Goal: Contribute content: Contribute content

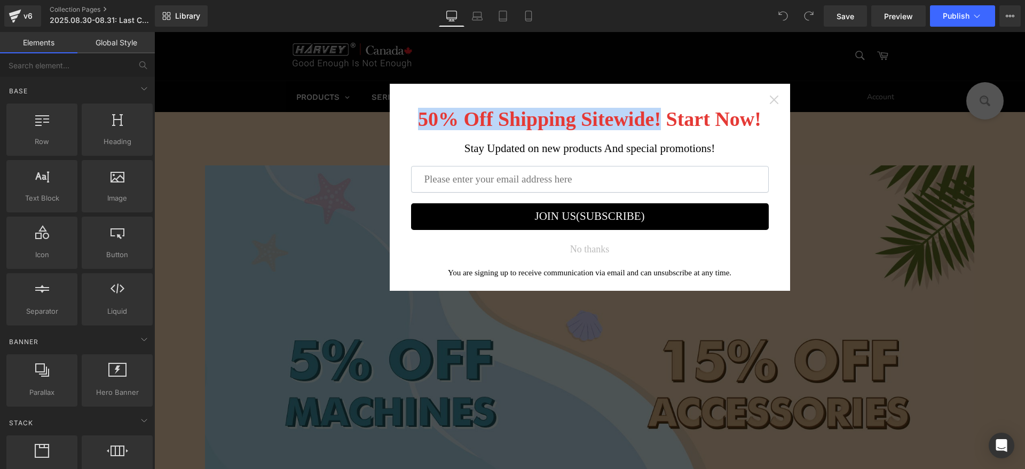
click at [764, 102] on div "50% Off Shipping Sitewide! Start Now! Stay Updated on new products And special …" at bounding box center [590, 187] width 400 height 207
click at [770, 98] on icon "Close widget" at bounding box center [774, 99] width 11 height 11
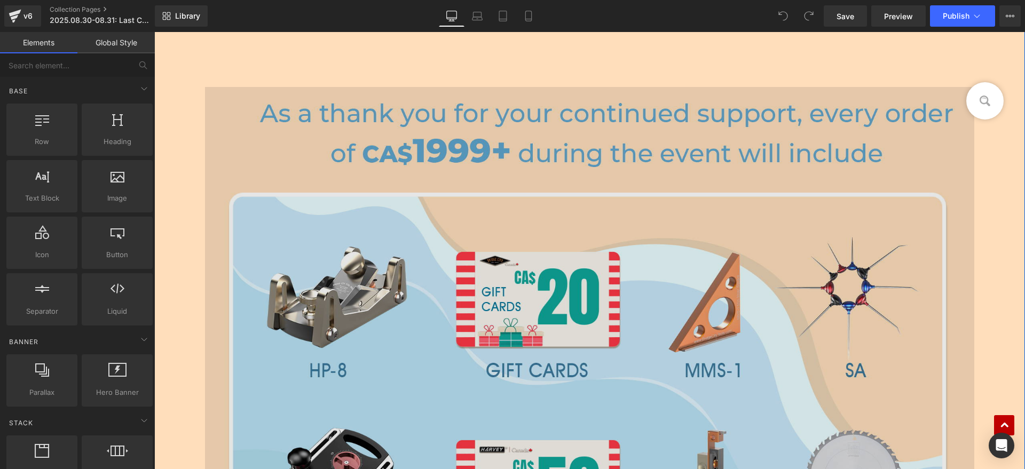
scroll to position [1535, 0]
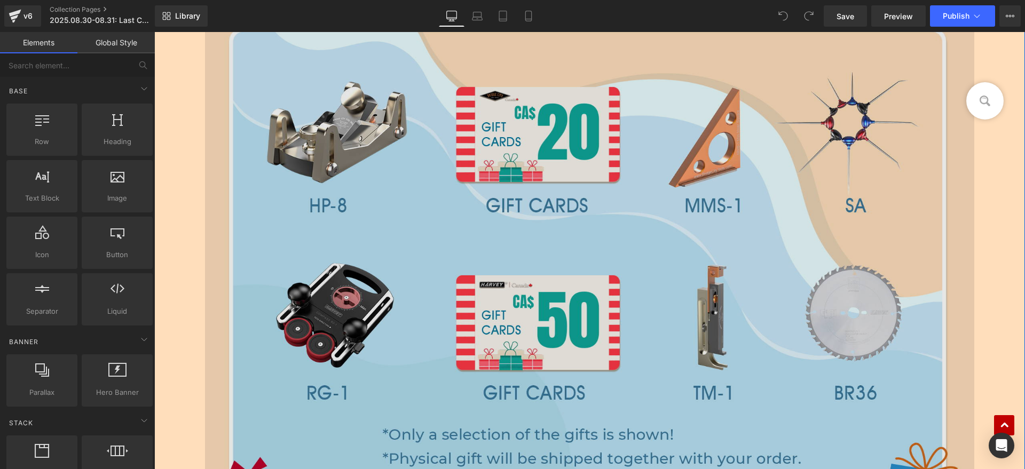
click at [539, 161] on img at bounding box center [589, 252] width 769 height 661
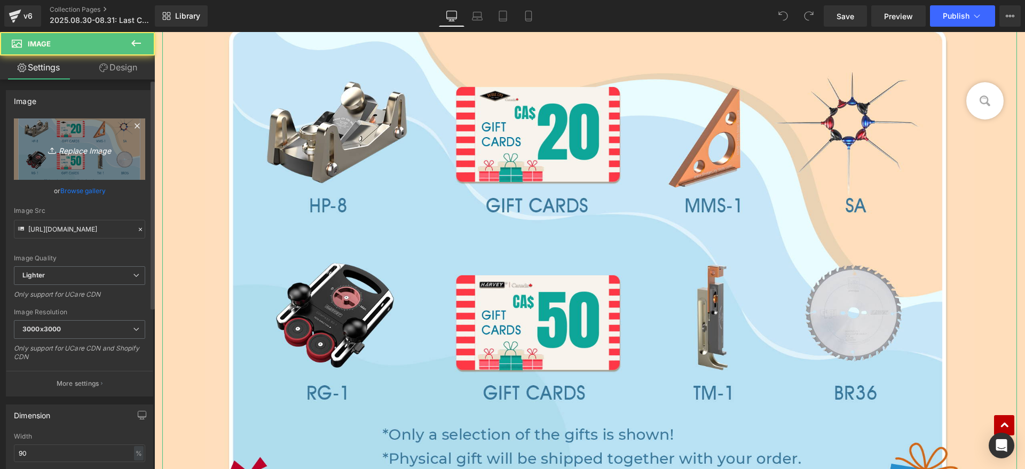
click at [95, 156] on link "Replace Image" at bounding box center [79, 149] width 131 height 61
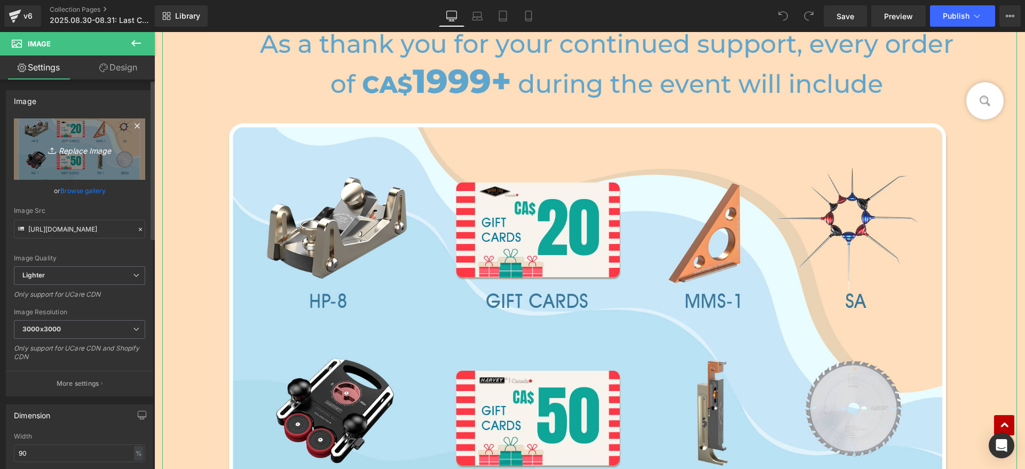
scroll to position [1401, 0]
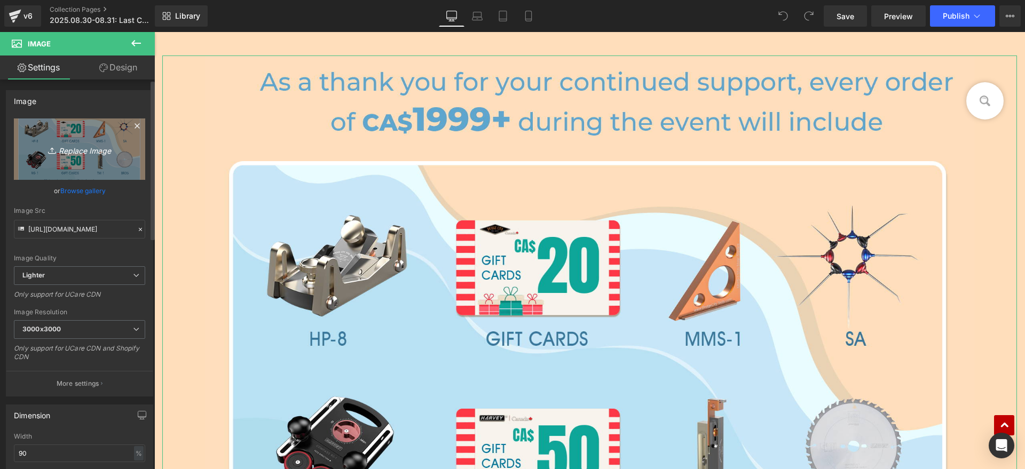
type input "C:\fakepath\GIFT HV.jpg"
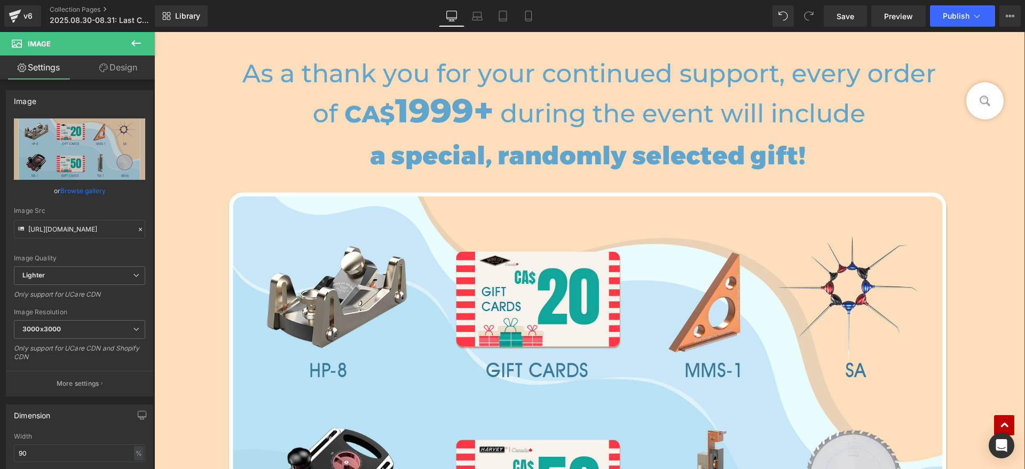
scroll to position [1134, 0]
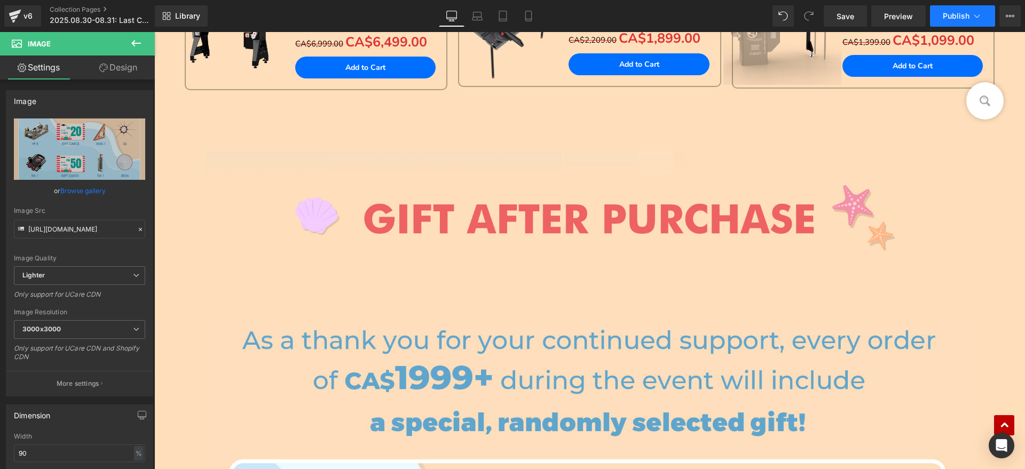
click at [954, 18] on span "Publish" at bounding box center [956, 16] width 27 height 9
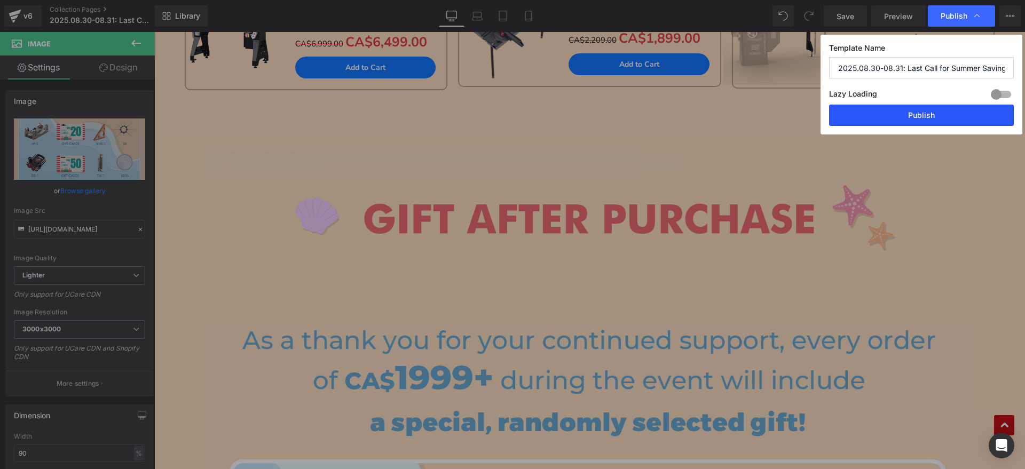
click at [928, 113] on button "Publish" at bounding box center [921, 115] width 185 height 21
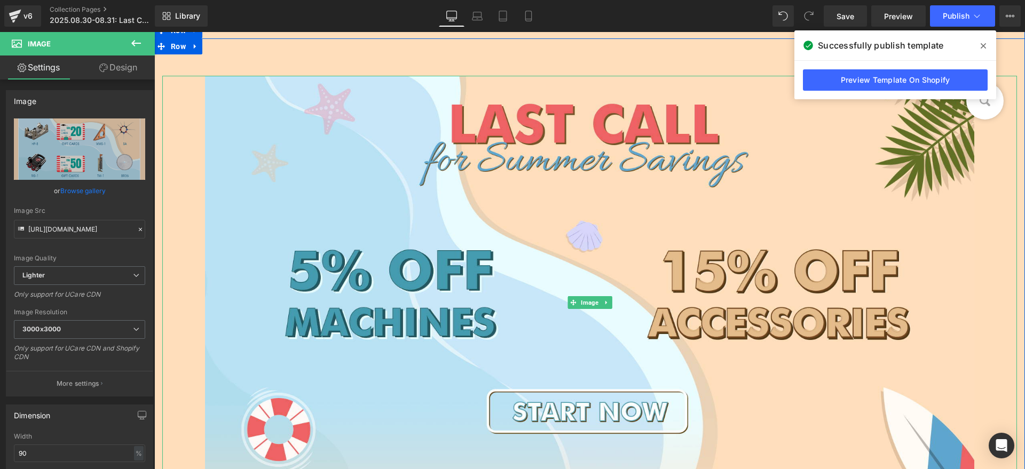
scroll to position [0, 0]
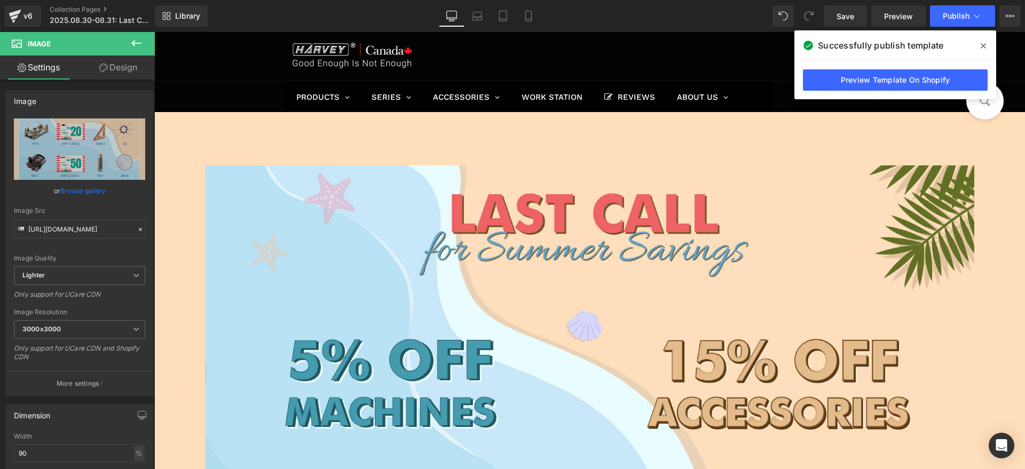
click at [983, 43] on icon at bounding box center [983, 46] width 5 height 9
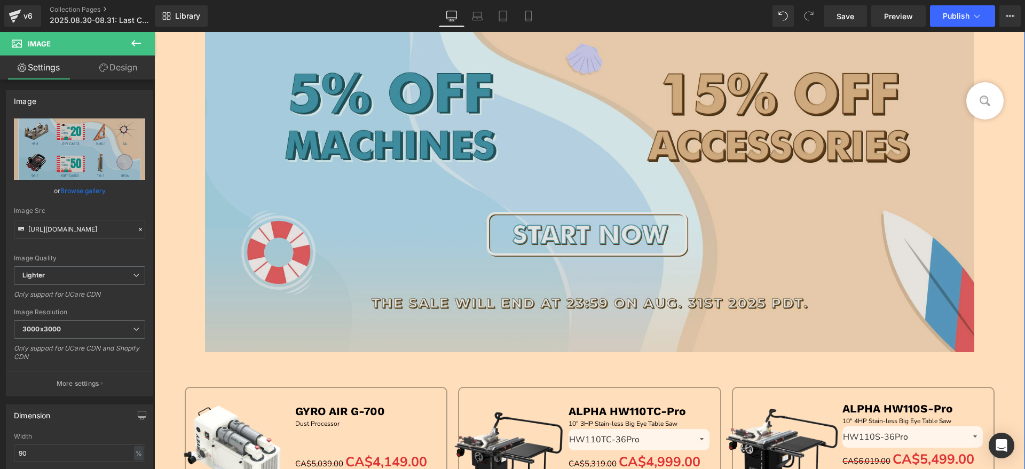
scroll to position [67, 0]
